Goal: Find specific page/section: Find specific page/section

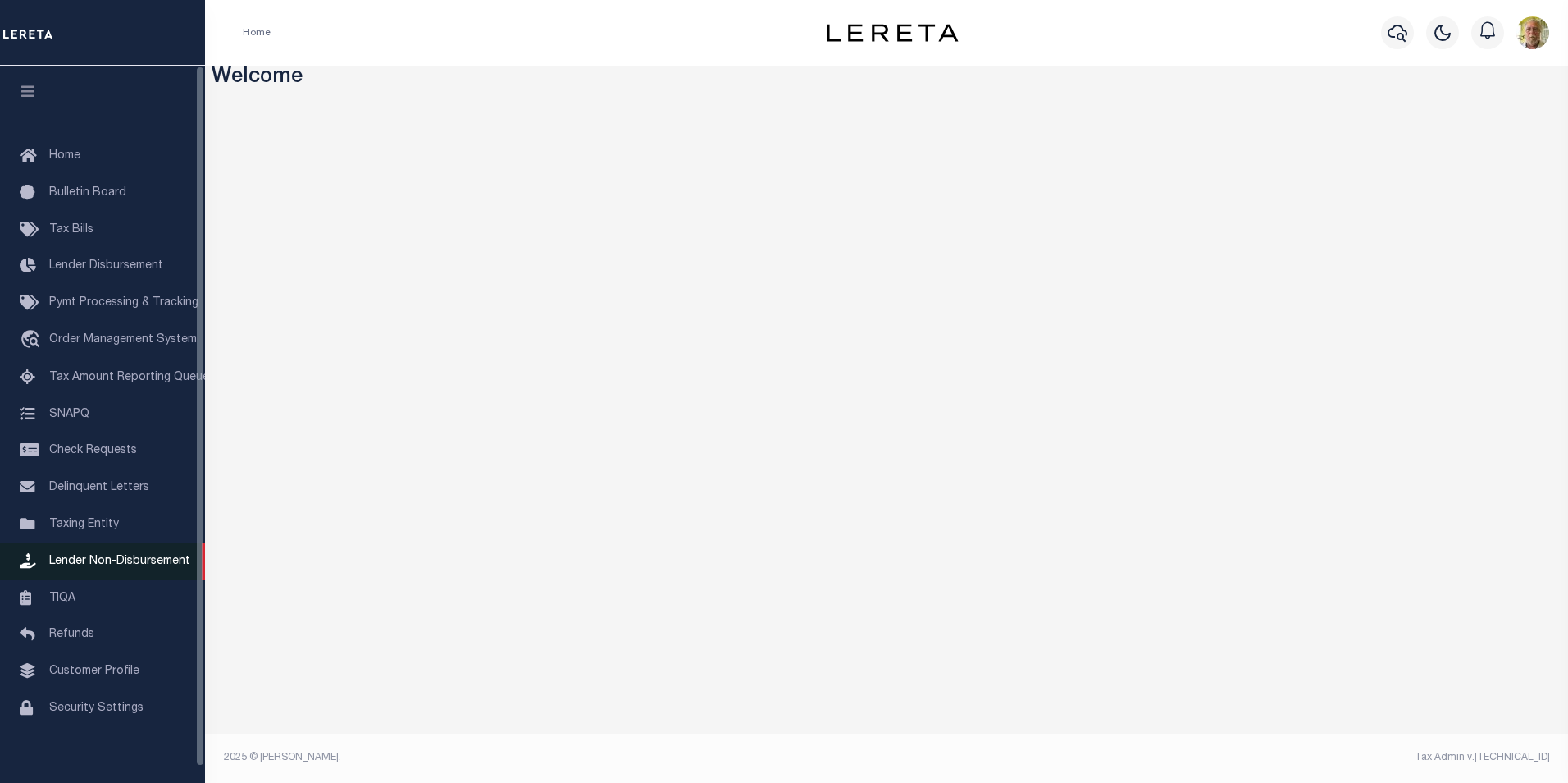
click at [96, 560] on link "Lender Non-Disbursement" at bounding box center [102, 561] width 205 height 37
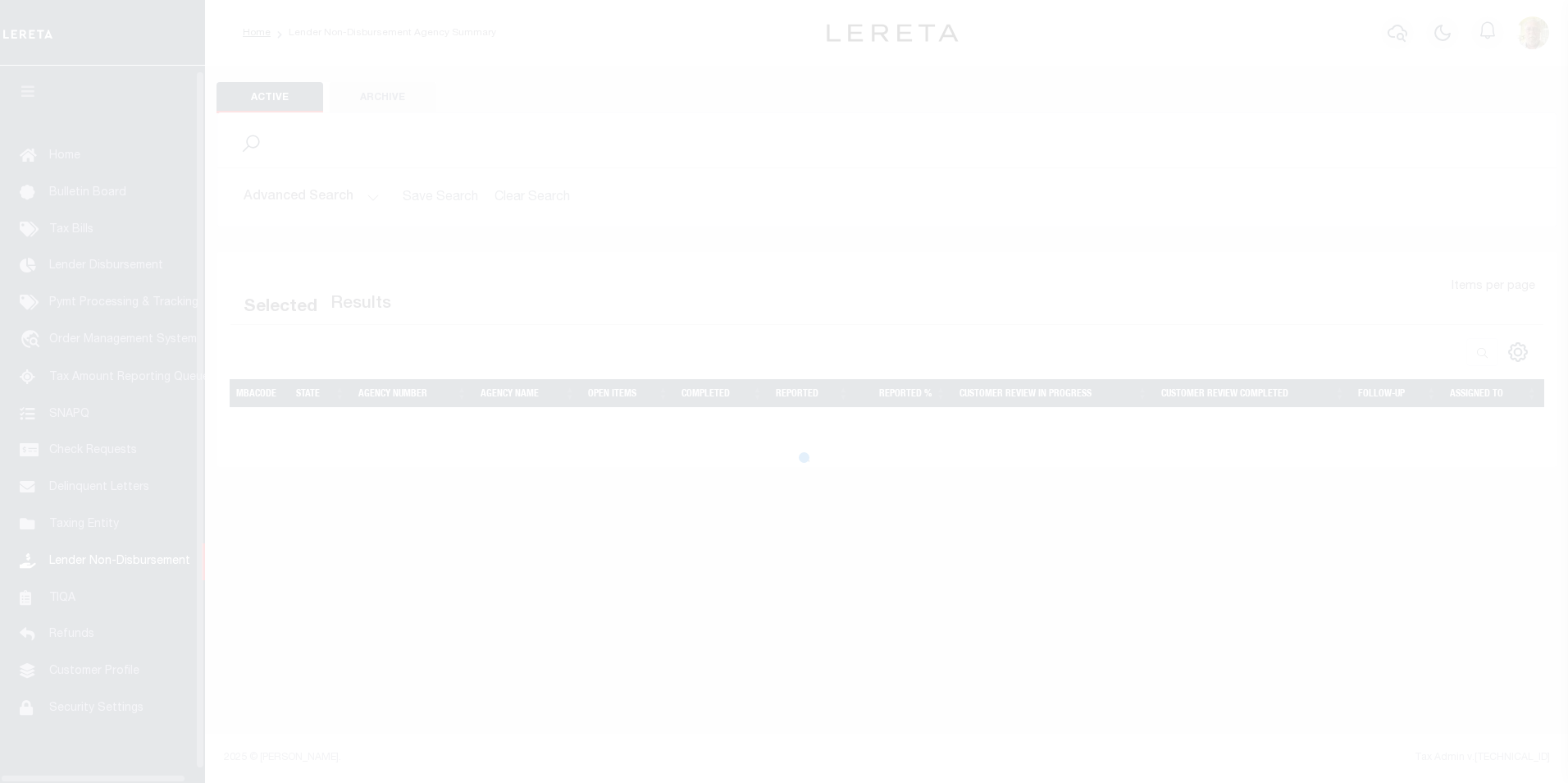
scroll to position [17, 0]
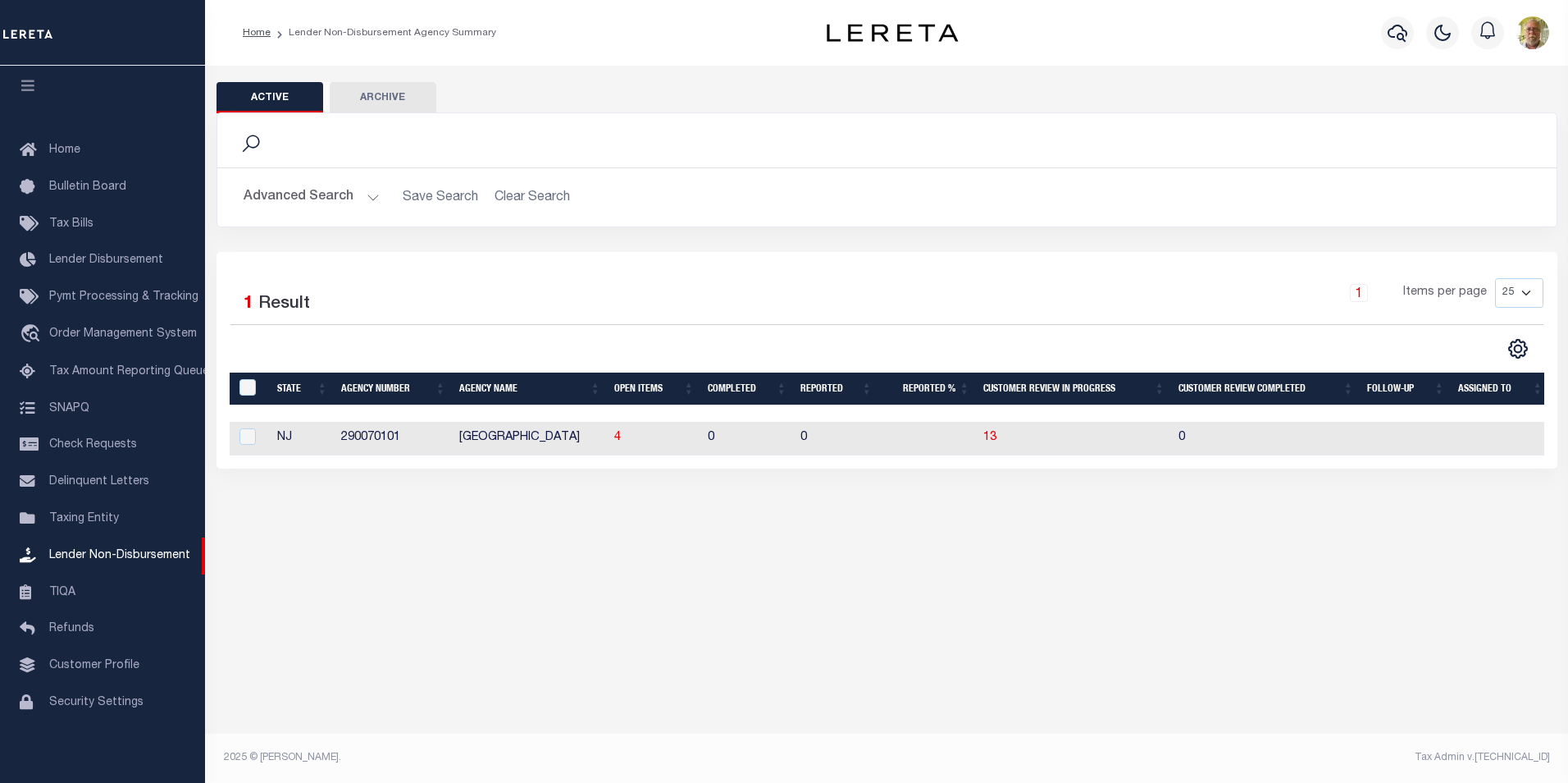
click at [373, 201] on button "Advanced Search" at bounding box center [312, 197] width 136 height 32
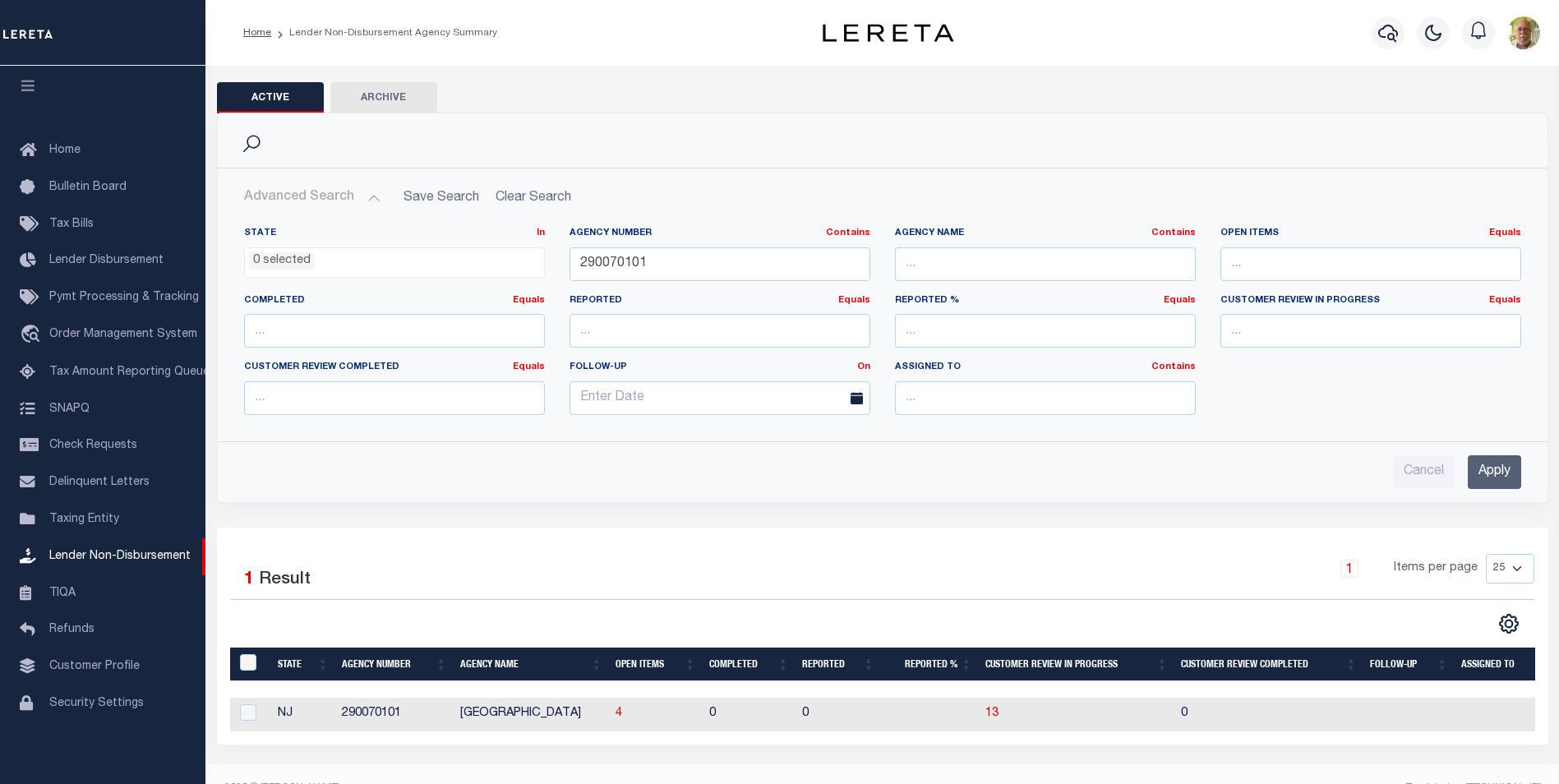
click at [1502, 473] on input "Apply" at bounding box center [1494, 472] width 53 height 34
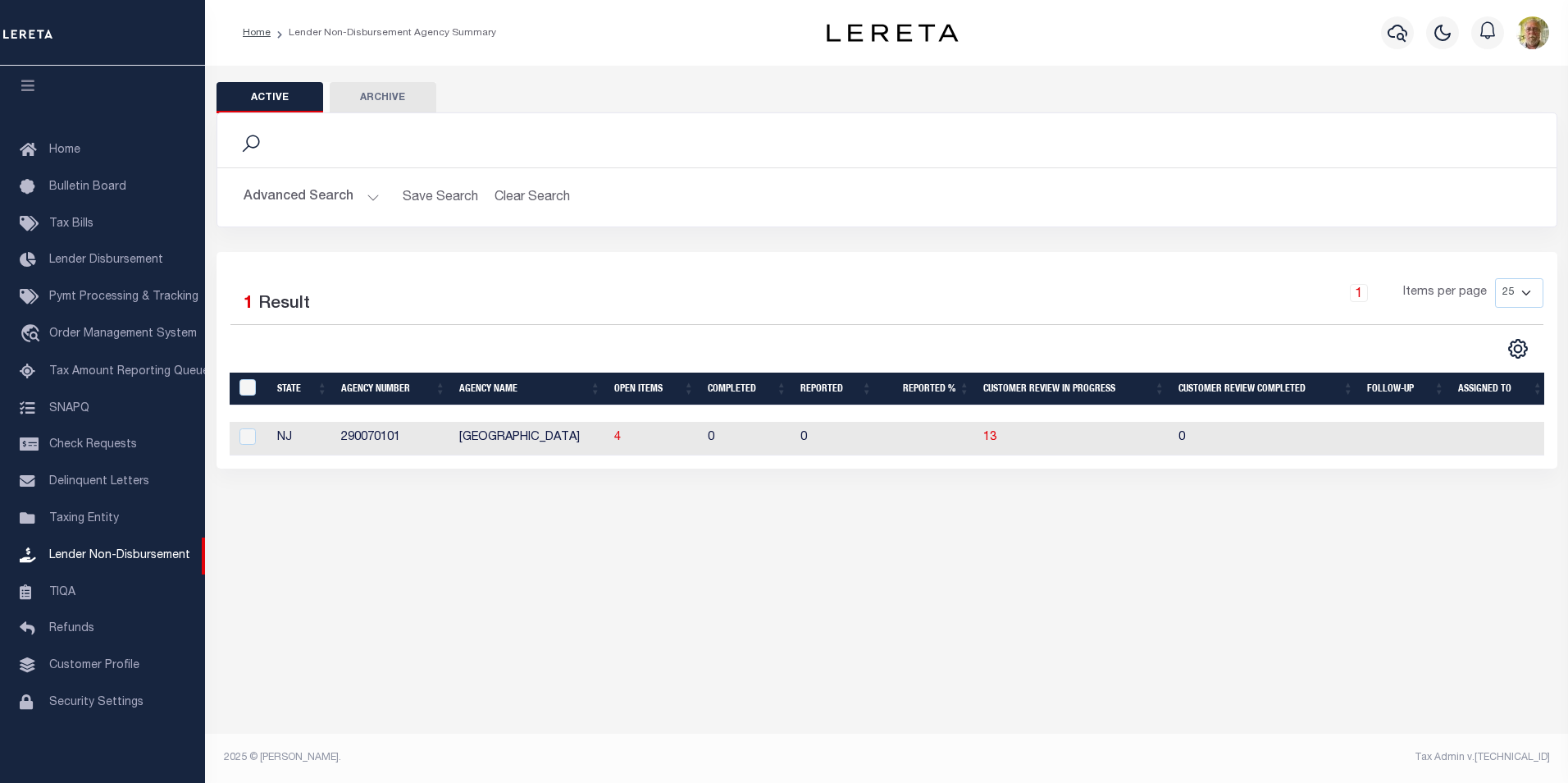
click at [643, 388] on th "Open Items" at bounding box center [654, 389] width 93 height 34
click at [627, 388] on th "Open Items" at bounding box center [654, 389] width 93 height 34
